Goal: Use online tool/utility: Utilize a website feature to perform a specific function

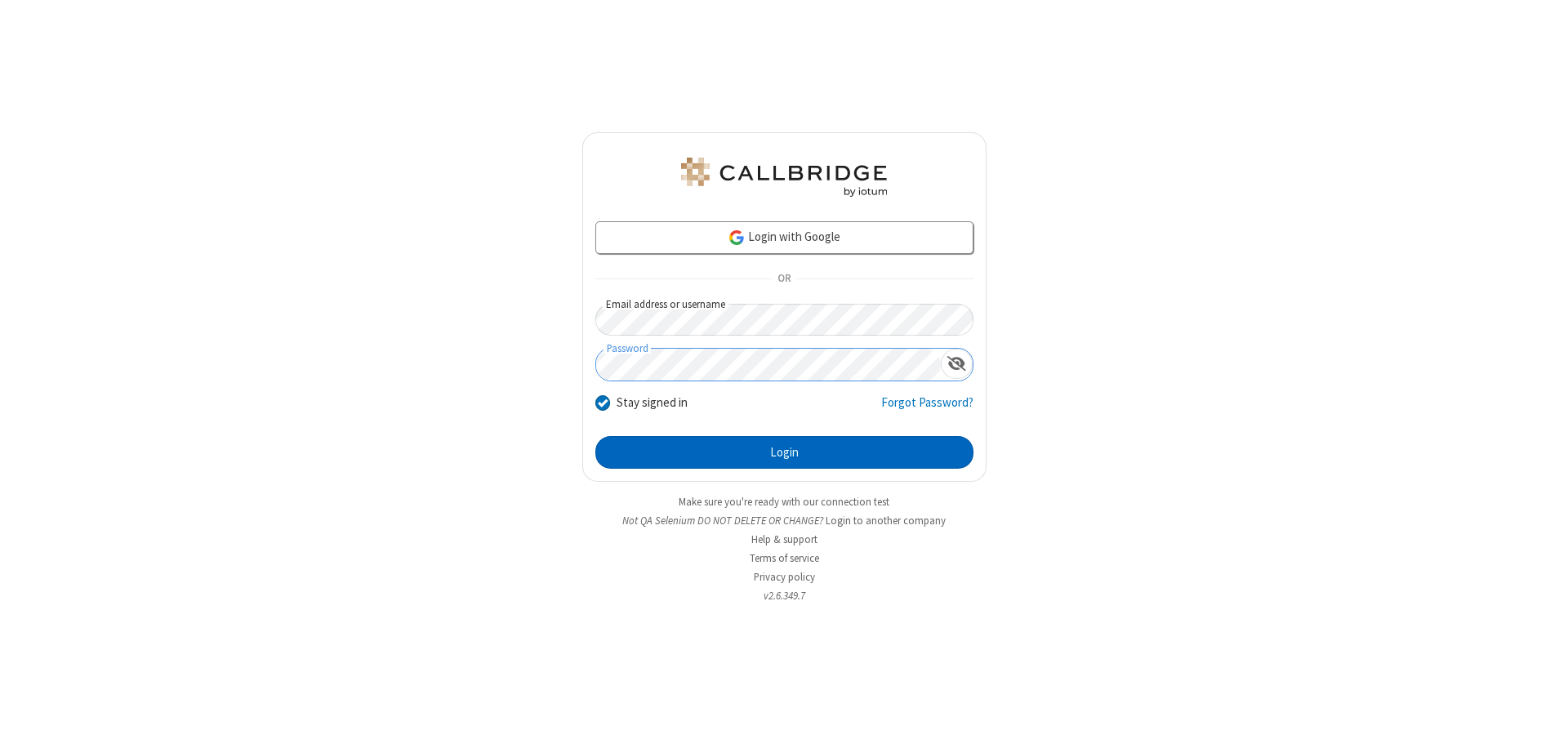
click at [784, 452] on button "Login" at bounding box center [784, 452] width 378 height 33
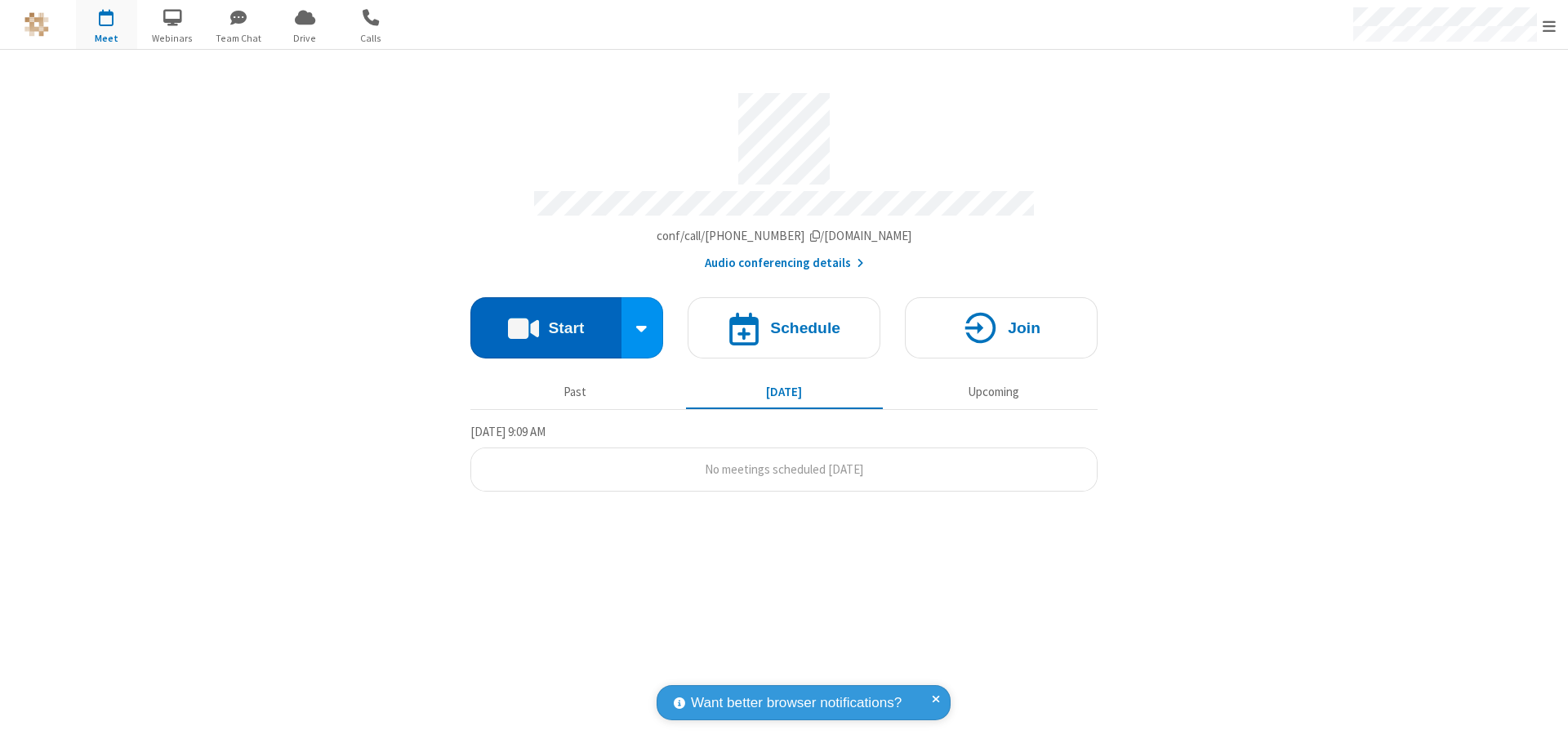
click at [546, 320] on button "Start" at bounding box center [545, 328] width 151 height 61
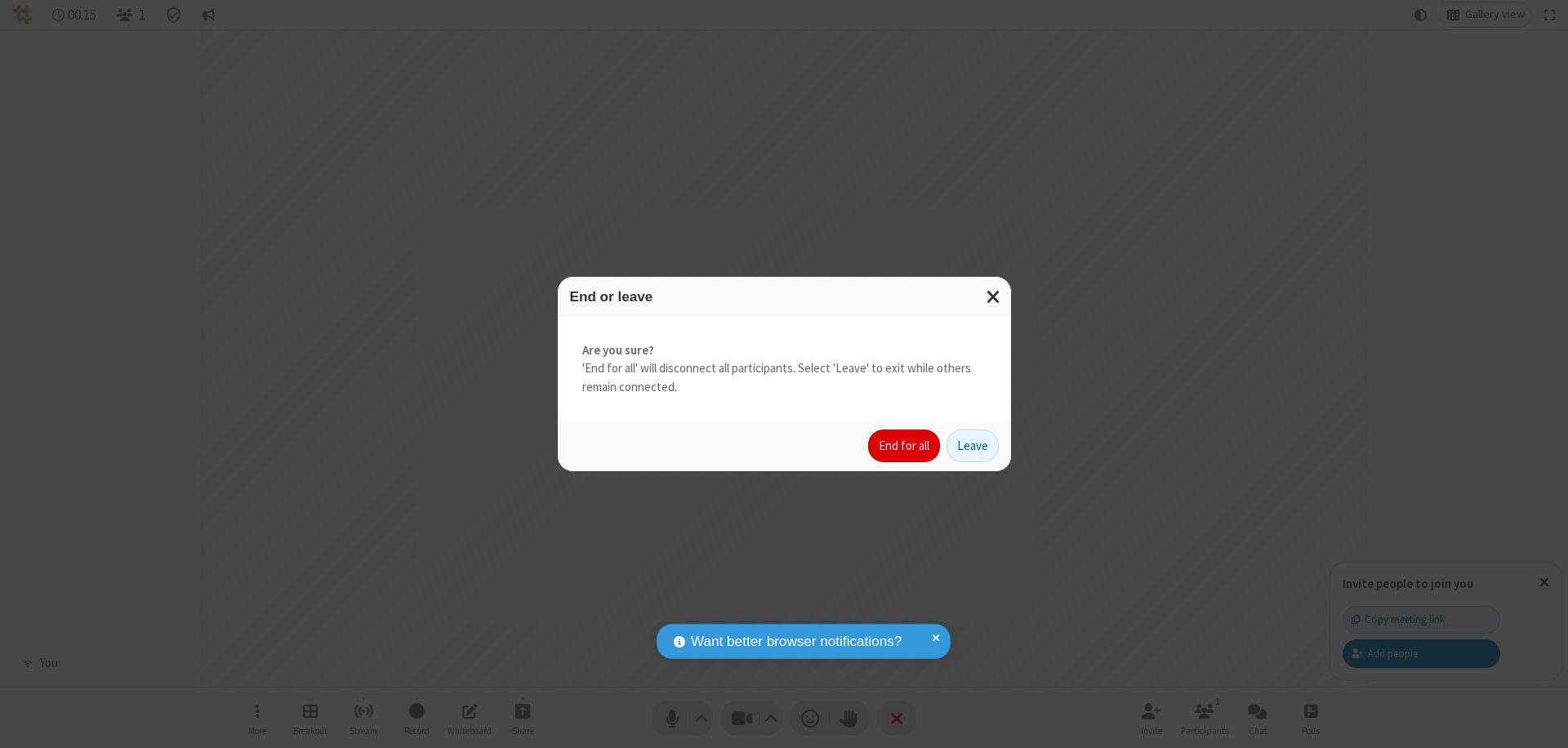
click at [904, 446] on button "End for all" at bounding box center [903, 445] width 72 height 33
